Goal: Task Accomplishment & Management: Use online tool/utility

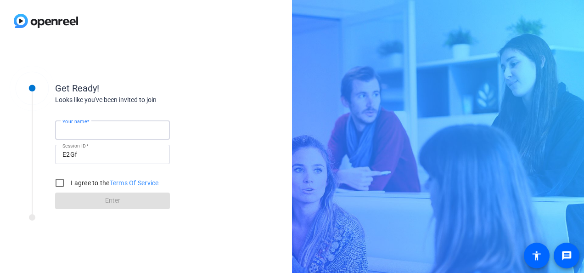
click at [143, 131] on input "Your name" at bounding box center [112, 129] width 100 height 11
type input "[PERSON_NAME]"
click at [65, 181] on input "I agree to the Terms Of Service" at bounding box center [59, 182] width 18 height 18
checkbox input "true"
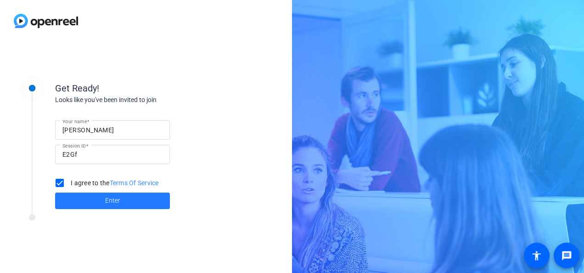
click at [97, 196] on span at bounding box center [112, 201] width 115 height 22
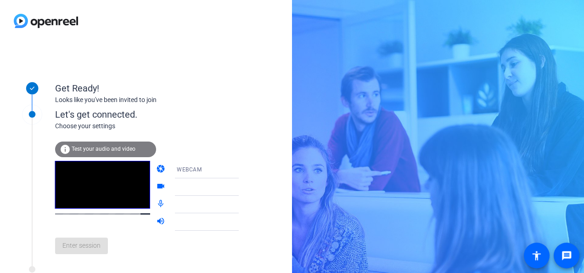
click at [111, 151] on span "Test your audio and video" at bounding box center [104, 148] width 64 height 6
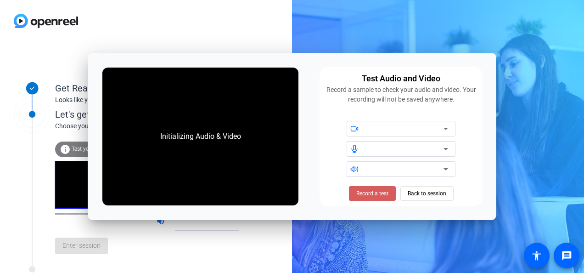
click at [381, 195] on span "Record a test" at bounding box center [372, 193] width 32 height 8
click at [380, 190] on span "Stop Testing (6s)" at bounding box center [372, 193] width 42 height 8
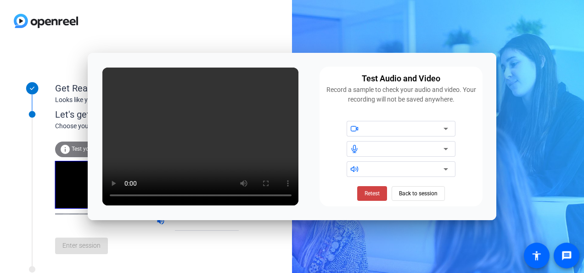
click at [208, 157] on video at bounding box center [200, 136] width 196 height 138
click at [446, 126] on icon at bounding box center [445, 128] width 11 height 11
click at [413, 191] on span "Back to session" at bounding box center [418, 192] width 39 height 17
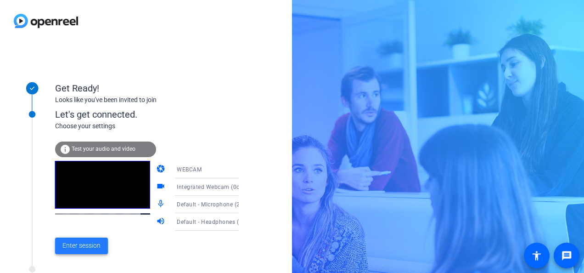
click at [84, 243] on span "Enter session" at bounding box center [81, 245] width 38 height 10
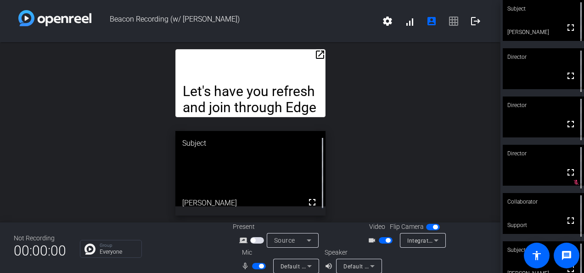
click at [314, 53] on mat-icon "open_in_new" at bounding box center [319, 54] width 11 height 11
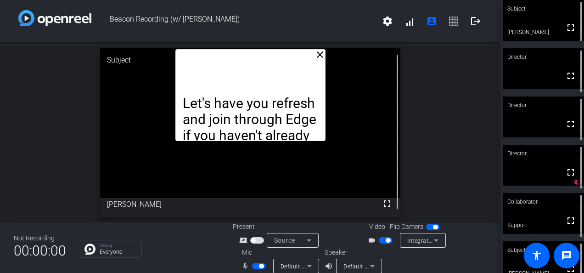
click at [285, 114] on p "Let's have you refresh and join through Edge if you haven't already" at bounding box center [250, 119] width 135 height 48
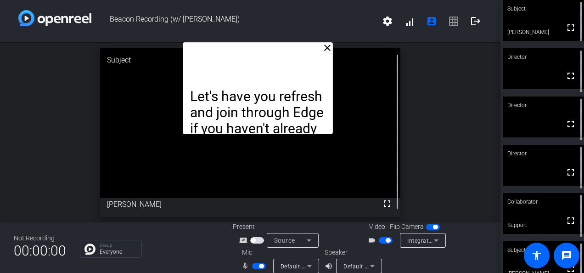
drag, startPoint x: 286, startPoint y: 116, endPoint x: 293, endPoint y: 99, distance: 18.5
click at [293, 99] on p "Let's have you refresh and join through Edge if you haven't already" at bounding box center [257, 112] width 135 height 48
